Goal: Task Accomplishment & Management: Manage account settings

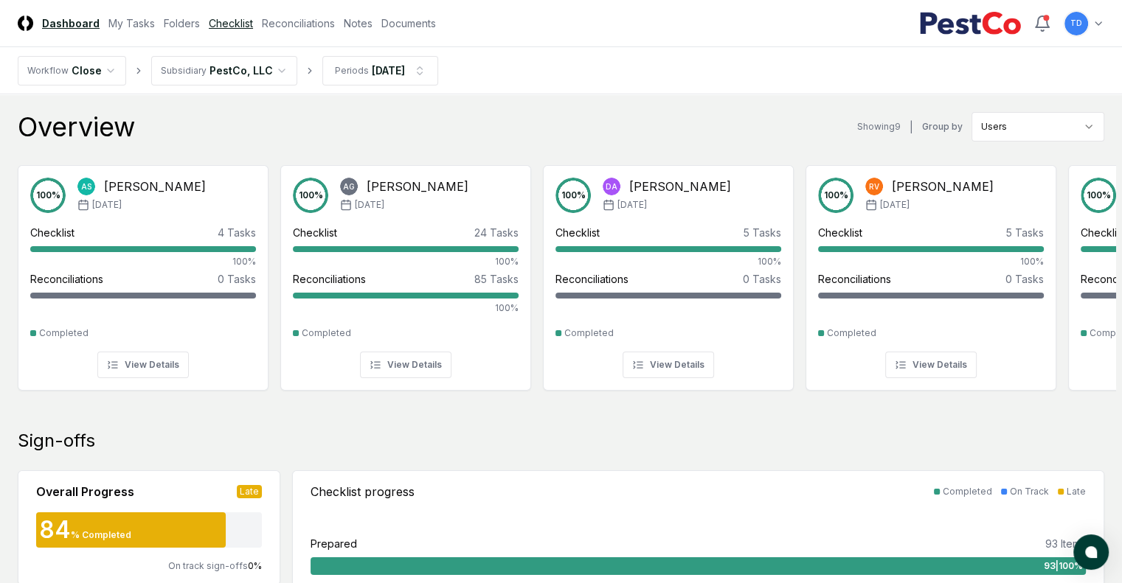
click at [253, 25] on link "Checklist" at bounding box center [231, 22] width 44 height 15
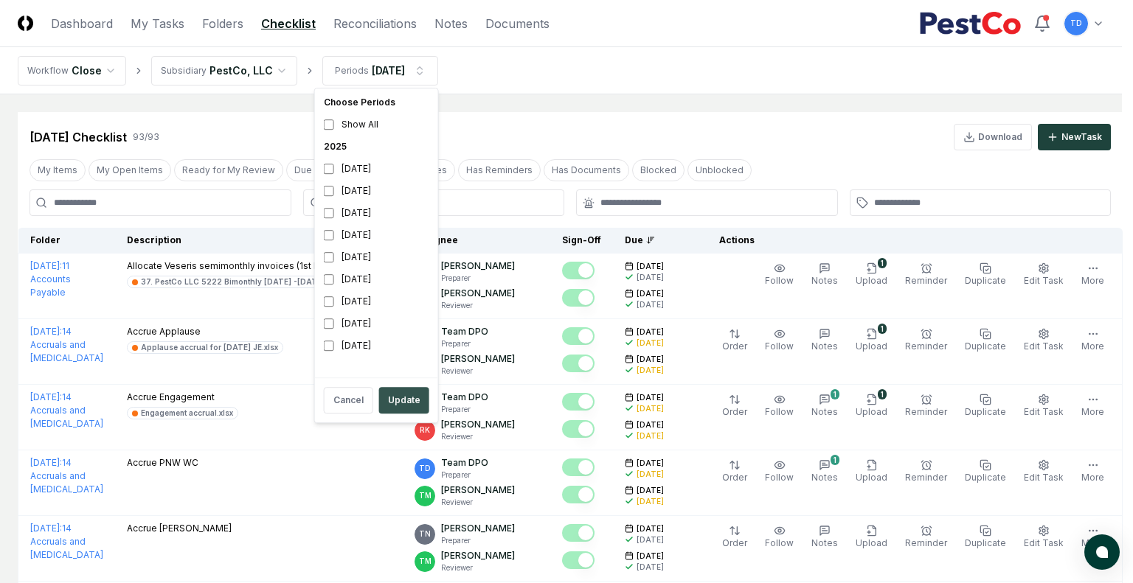
click at [404, 397] on button "Update" at bounding box center [404, 400] width 50 height 27
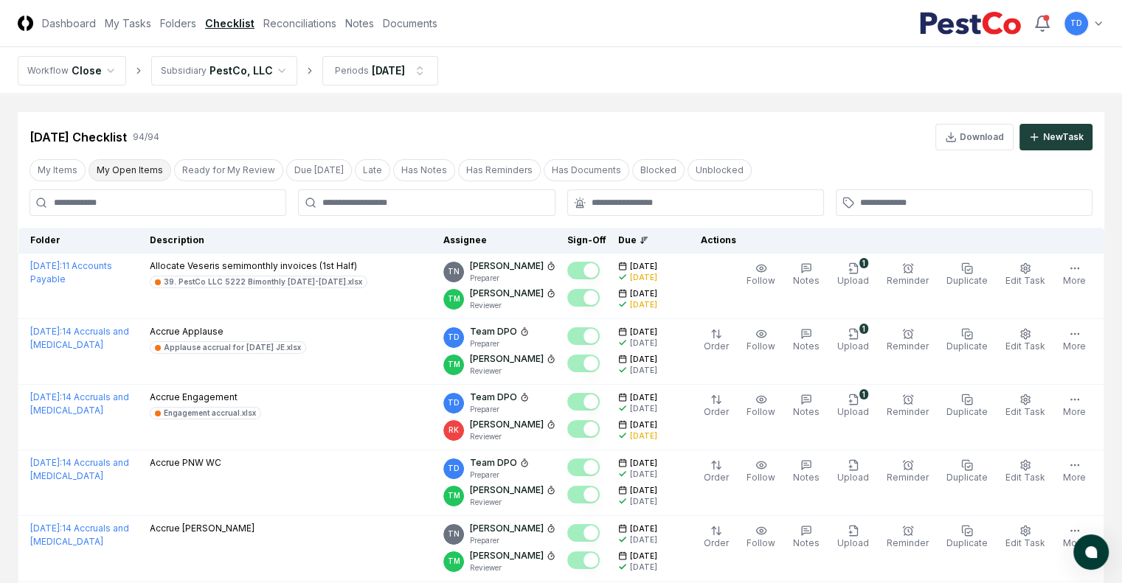
click at [117, 170] on button "My Open Items" at bounding box center [130, 170] width 83 height 22
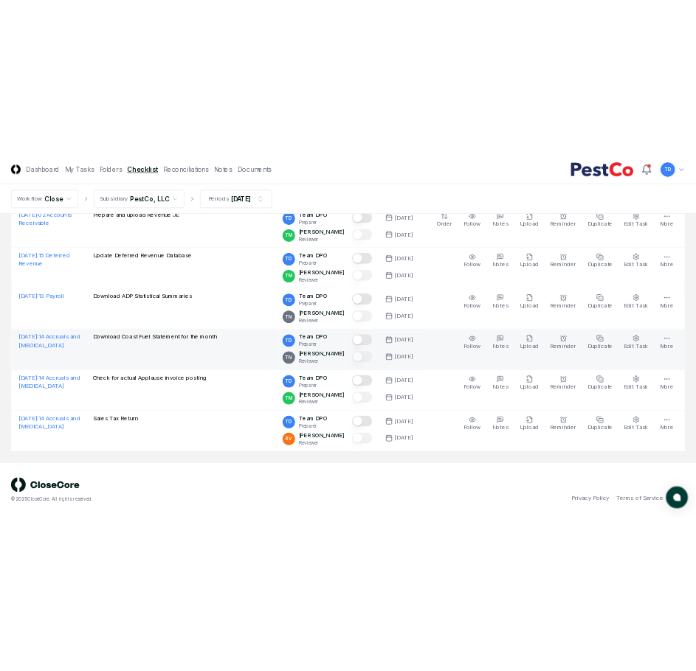
scroll to position [71, 0]
